Goal: Information Seeking & Learning: Find specific fact

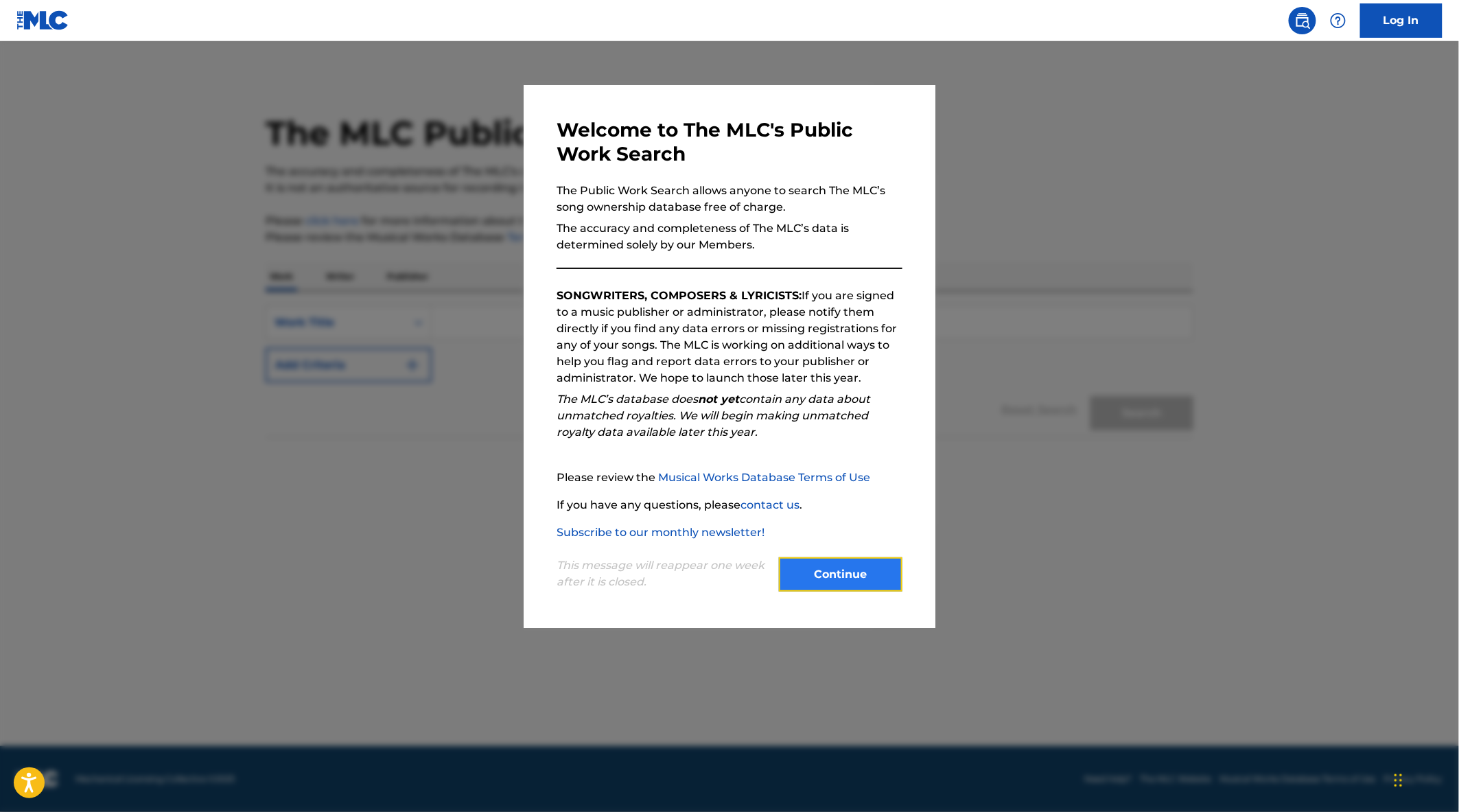
click at [873, 580] on button "Continue" at bounding box center [841, 575] width 124 height 35
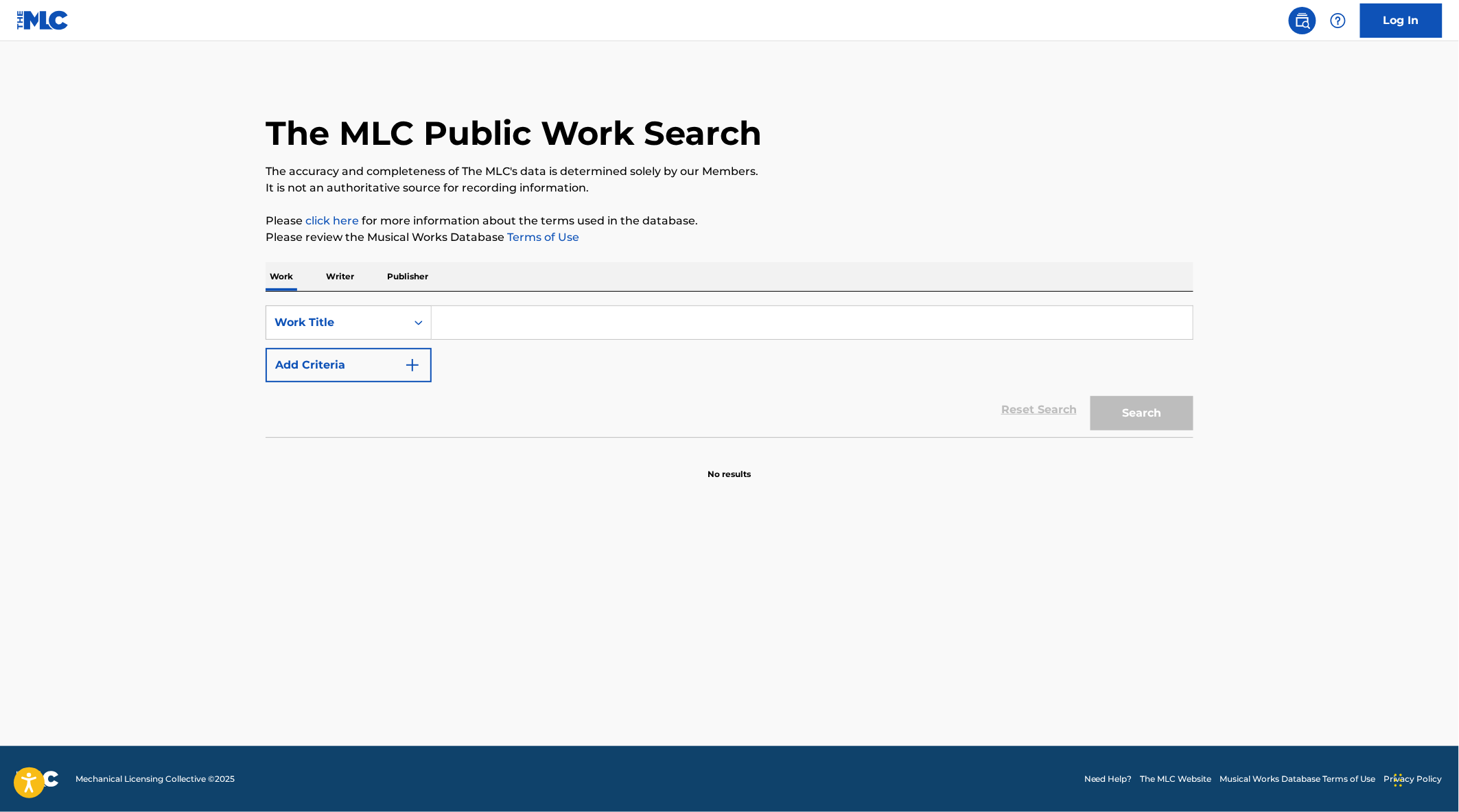
click at [534, 320] on input "Search Form" at bounding box center [812, 323] width 761 height 33
type input "saddest day"
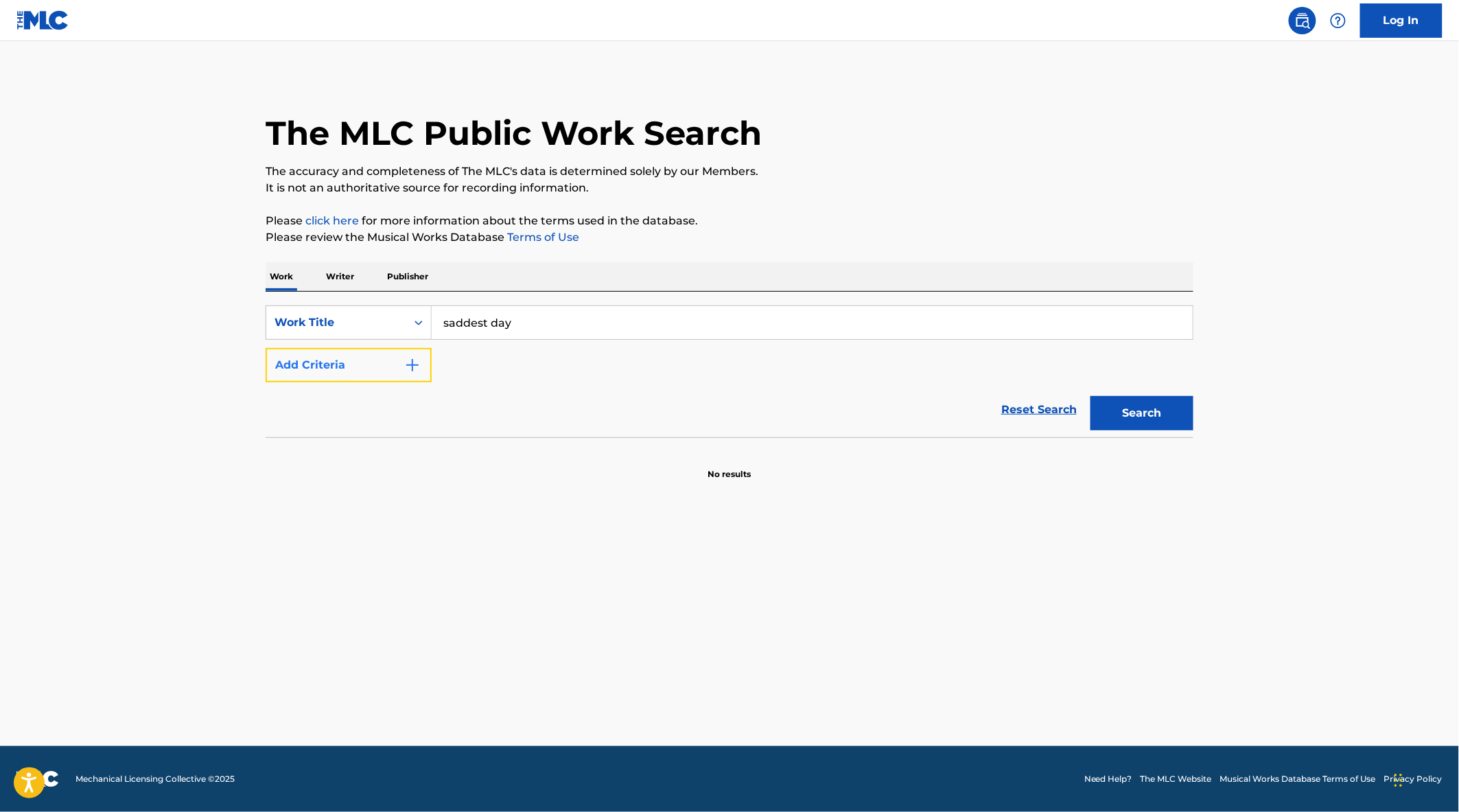
click at [334, 359] on button "Add Criteria" at bounding box center [348, 365] width 166 height 35
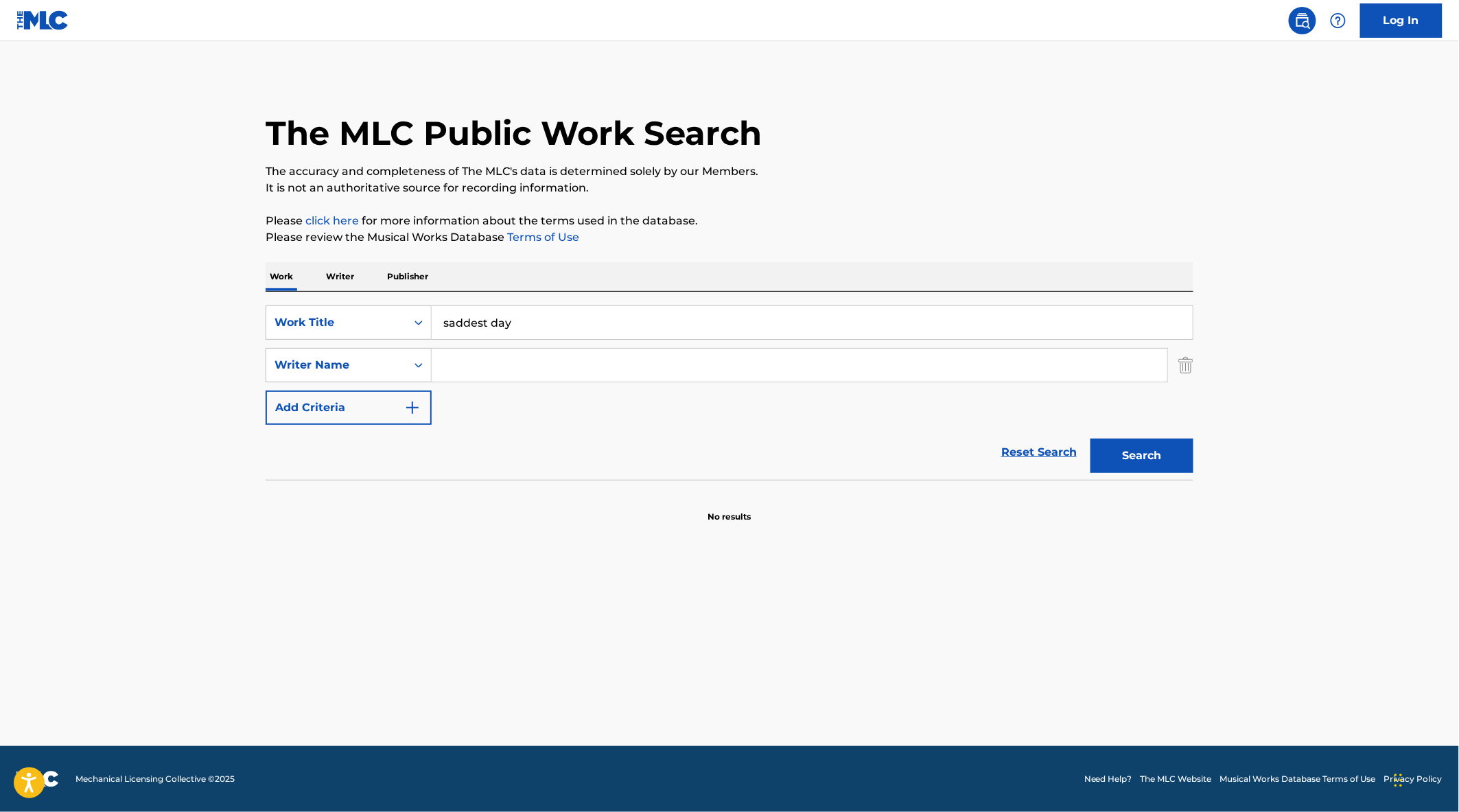
click at [529, 374] on input "Search Form" at bounding box center [799, 365] width 736 height 33
click at [1090, 438] on button "Search" at bounding box center [1142, 456] width 103 height 35
click at [443, 366] on input "von [PERSON_NAME]" at bounding box center [799, 365] width 736 height 33
type input "[PERSON_NAME]"
click at [1090, 438] on button "Search" at bounding box center [1142, 456] width 103 height 35
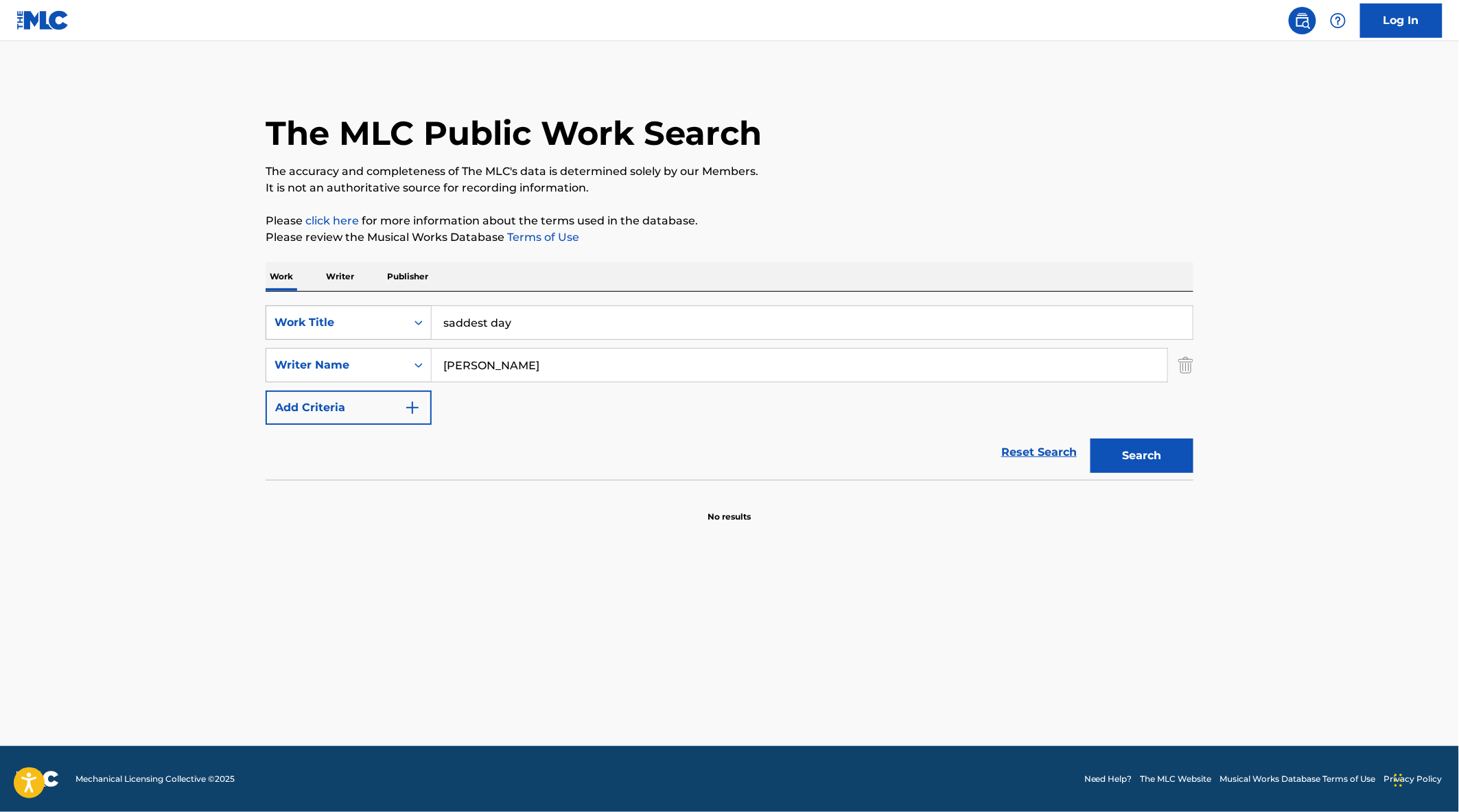
click at [331, 324] on div "Work Title" at bounding box center [336, 323] width 124 height 17
click at [354, 357] on div "MLC Song Code" at bounding box center [348, 357] width 164 height 35
click at [565, 326] on input "Search Form" at bounding box center [812, 323] width 761 height 33
paste input "S0588U"
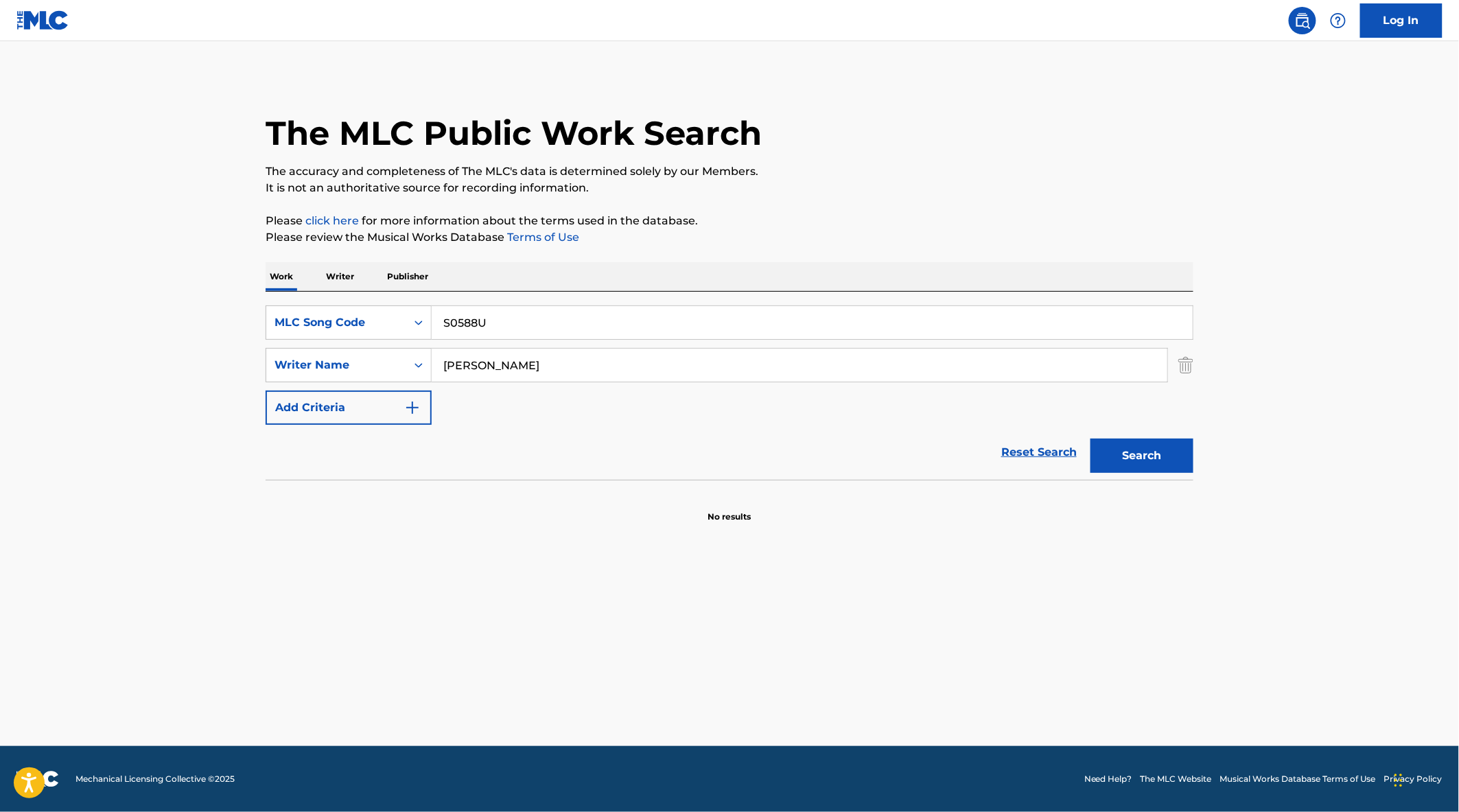
type input "S0588U"
drag, startPoint x: 708, startPoint y: 368, endPoint x: 144, endPoint y: 359, distance: 564.1
click at [144, 359] on main "The MLC Public Work Search The accuracy and completeness of The MLC's data is d…" at bounding box center [730, 393] width 1459 height 705
click at [1090, 438] on button "Search" at bounding box center [1142, 456] width 103 height 35
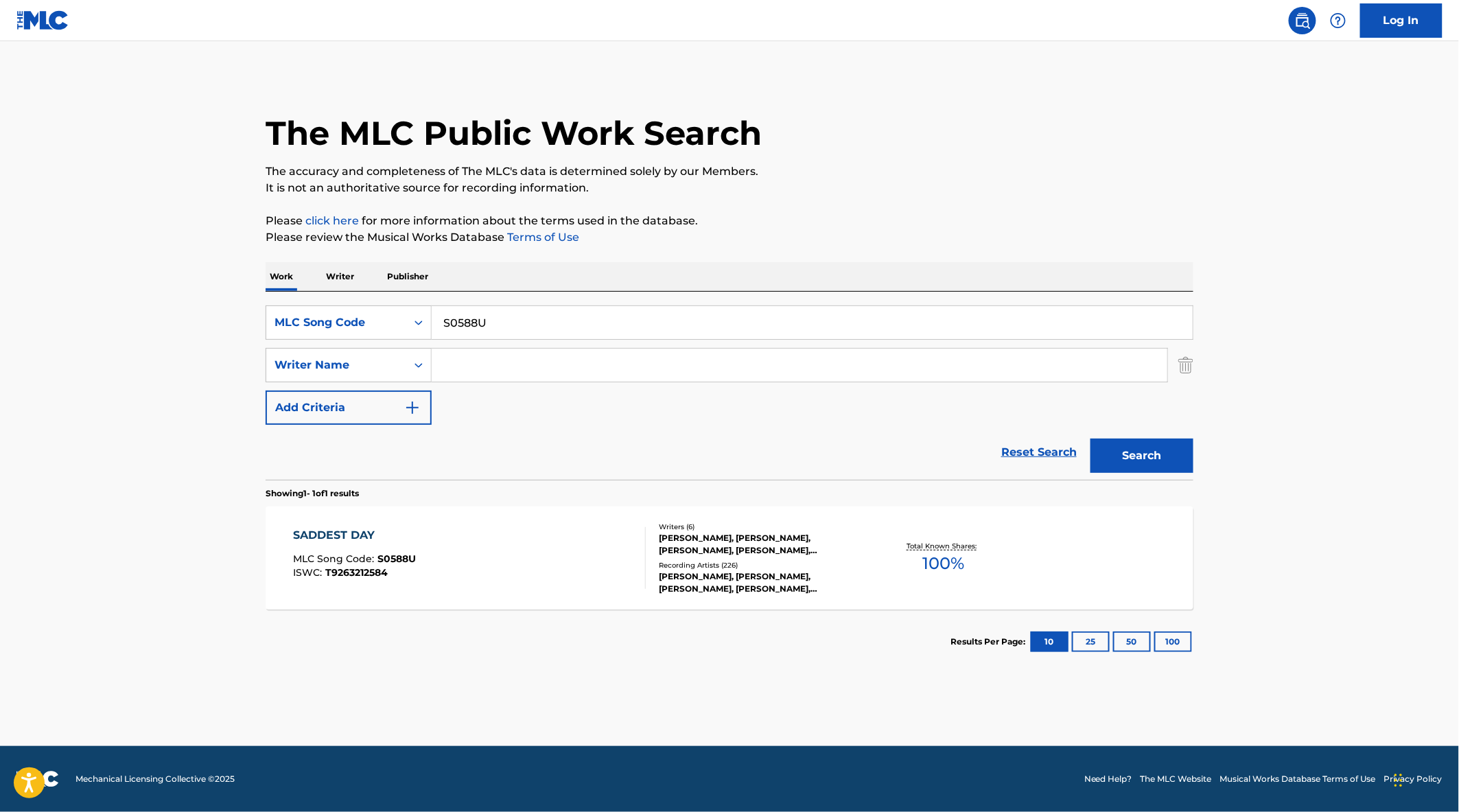
click at [559, 573] on div "SADDEST DAY MLC Song Code : S0588U ISWC : T9263212584" at bounding box center [470, 558] width 353 height 62
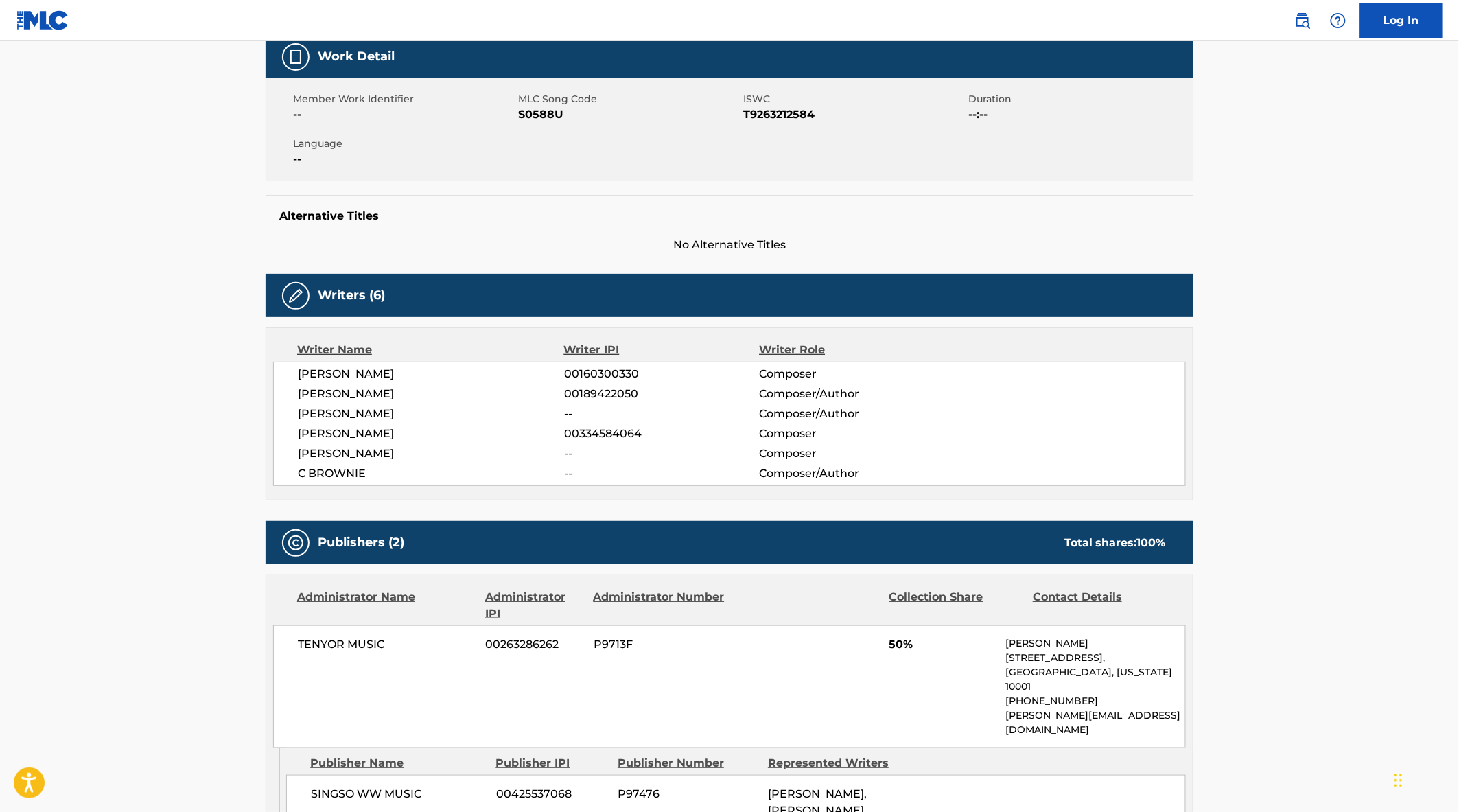
scroll to position [80, 0]
